Goal: Transaction & Acquisition: Download file/media

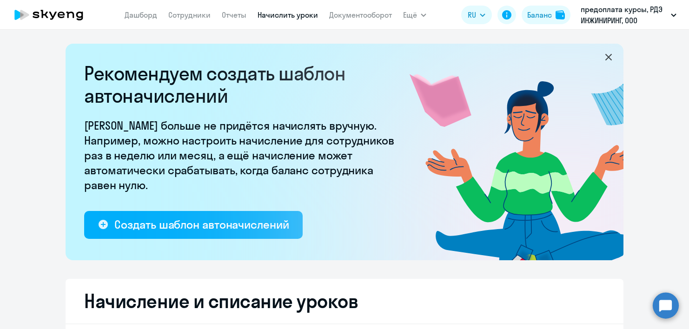
select select "10"
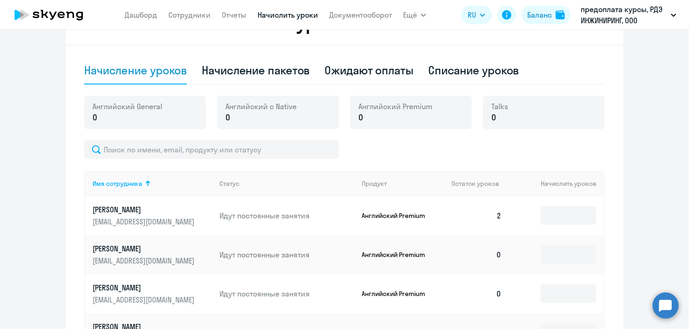
scroll to position [326, 0]
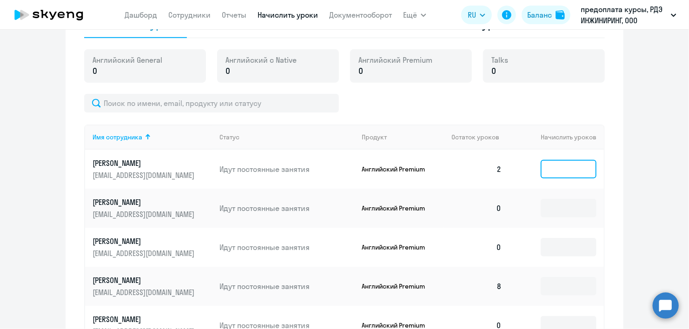
click at [569, 170] on input at bounding box center [569, 169] width 56 height 19
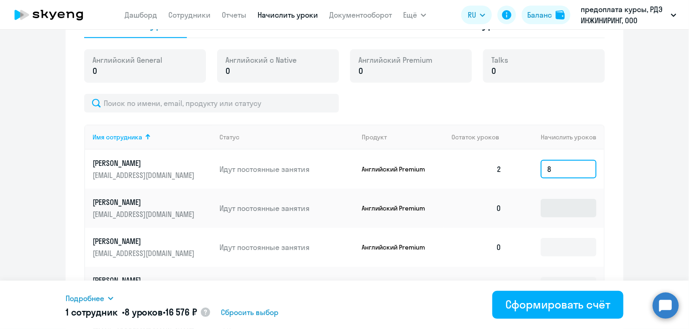
type input "8"
click at [574, 214] on input at bounding box center [569, 208] width 56 height 19
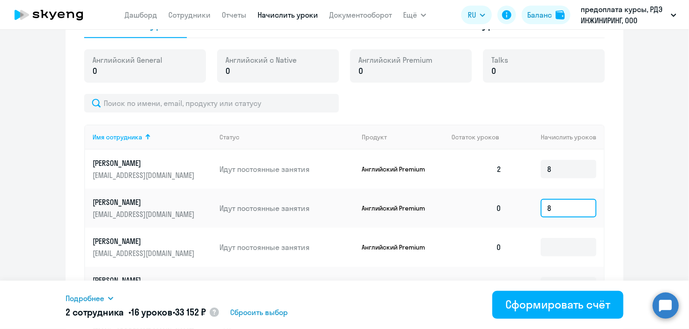
scroll to position [372, 0]
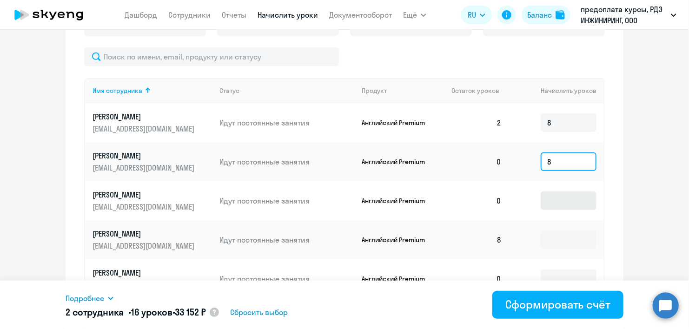
type input "8"
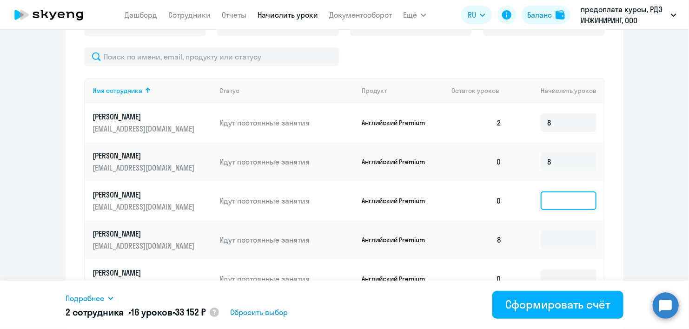
click at [553, 201] on input at bounding box center [569, 201] width 56 height 19
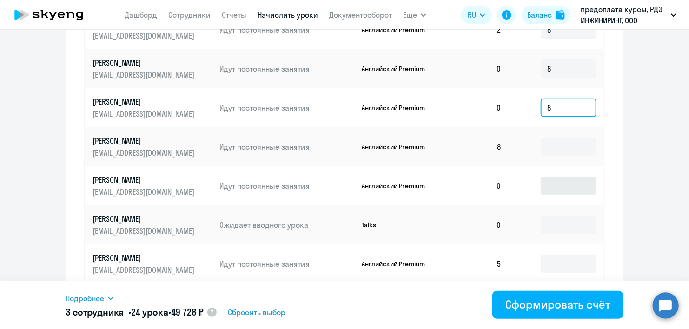
scroll to position [512, 0]
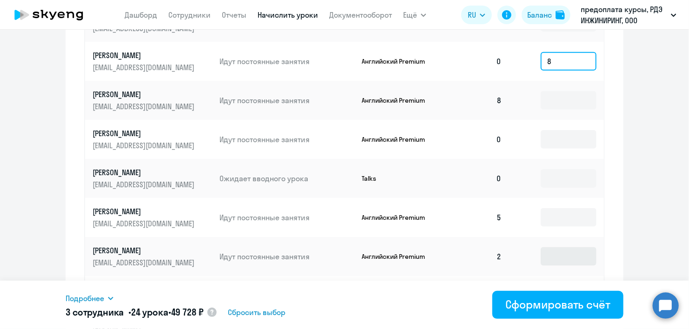
type input "8"
click at [577, 255] on input at bounding box center [569, 256] width 56 height 19
type input "8"
click at [618, 184] on div "Начисление и списание уроков Начисление уроков Начисление пакетов Ожидают оплат…" at bounding box center [345, 81] width 558 height 628
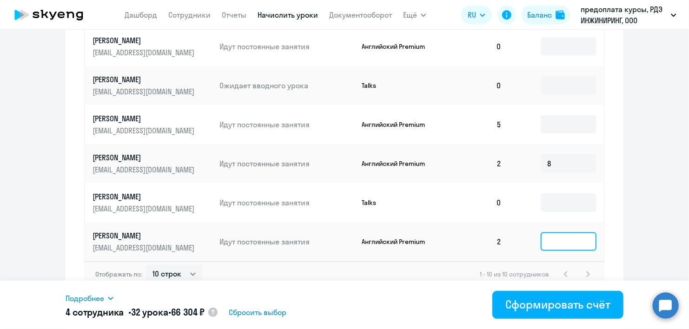
click at [554, 245] on input at bounding box center [569, 242] width 56 height 19
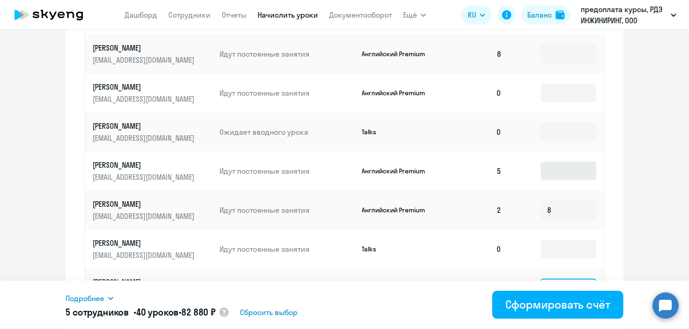
type input "8"
click at [548, 171] on input at bounding box center [569, 171] width 56 height 19
type input "8"
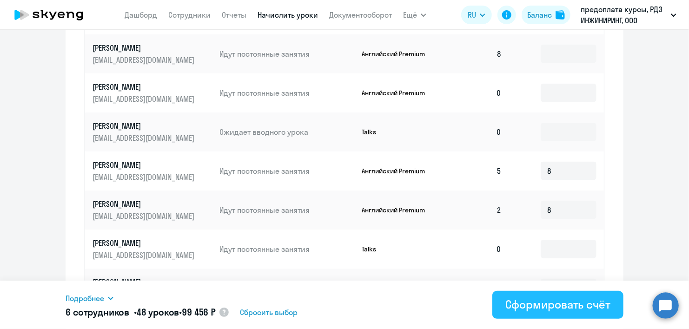
click at [545, 304] on div "Сформировать счёт" at bounding box center [558, 304] width 105 height 15
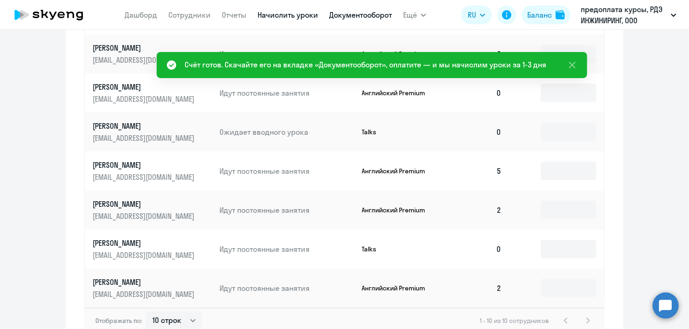
click at [342, 12] on link "Документооборот" at bounding box center [360, 14] width 63 height 9
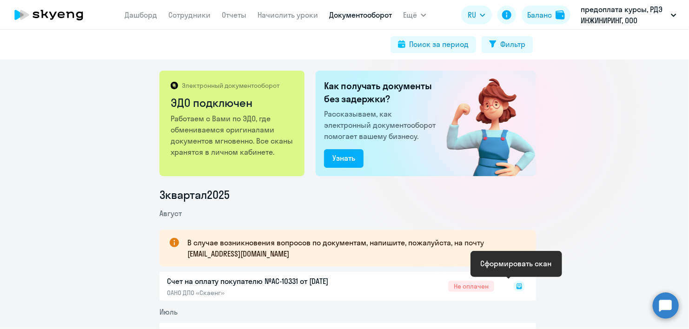
click at [515, 285] on rect at bounding box center [519, 286] width 11 height 11
click at [518, 286] on rect at bounding box center [519, 286] width 11 height 11
